Goal: Find specific page/section: Find specific page/section

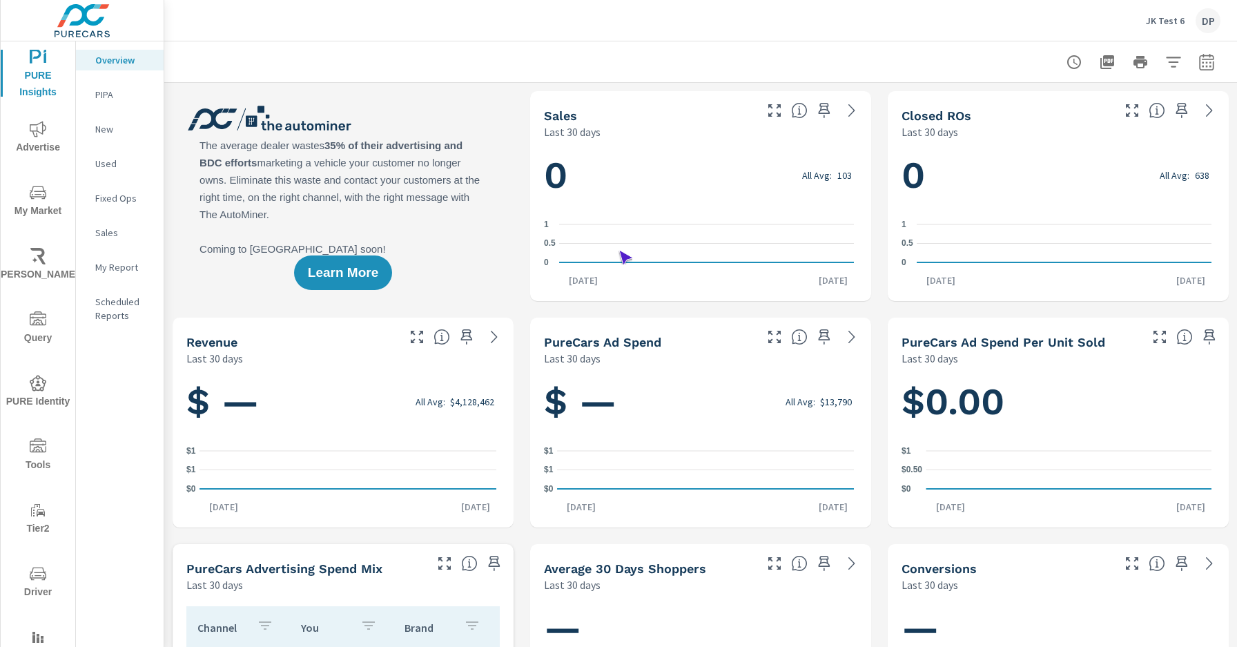
scroll to position [1, 0]
click at [35, 583] on span "Driver" at bounding box center [38, 583] width 66 height 35
